Goal: Information Seeking & Learning: Check status

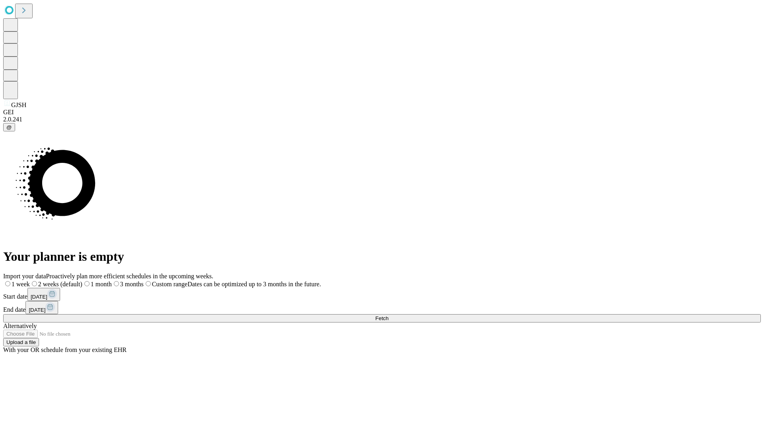
click at [388, 315] on span "Fetch" at bounding box center [381, 318] width 13 height 6
